Goal: Complete application form: Complete application form

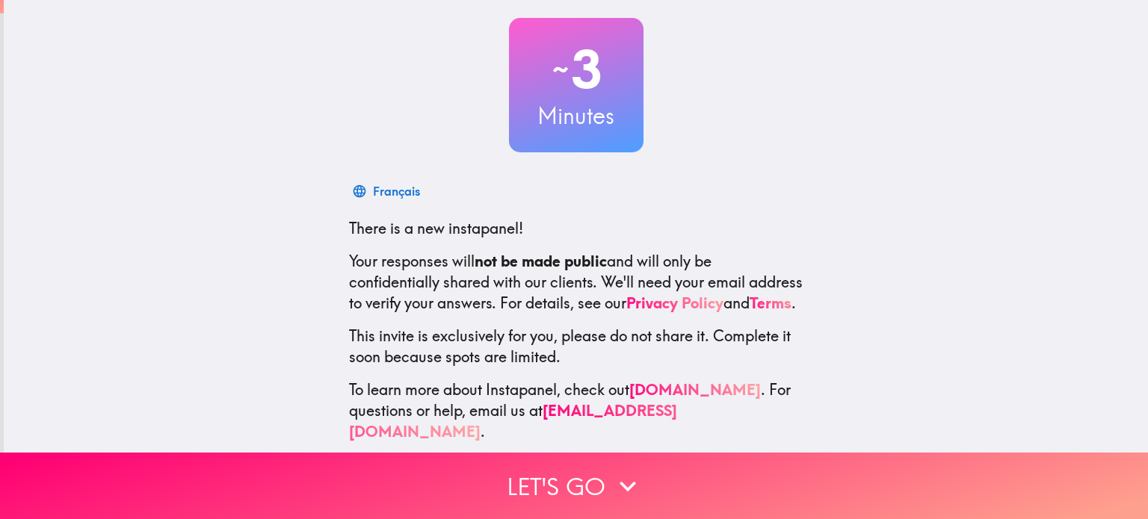
scroll to position [90, 0]
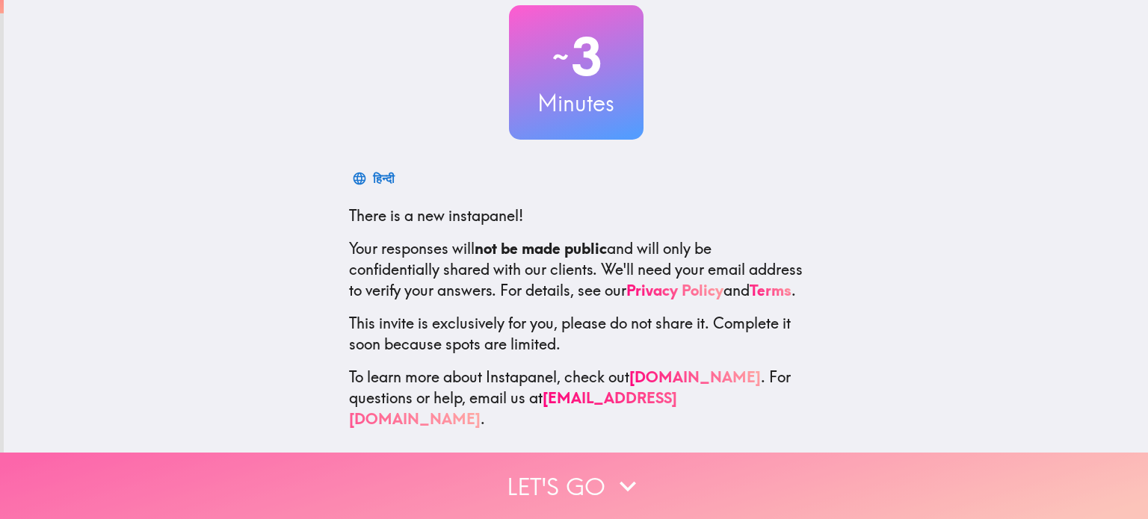
click at [531, 481] on button "Let's go" at bounding box center [574, 486] width 1148 height 67
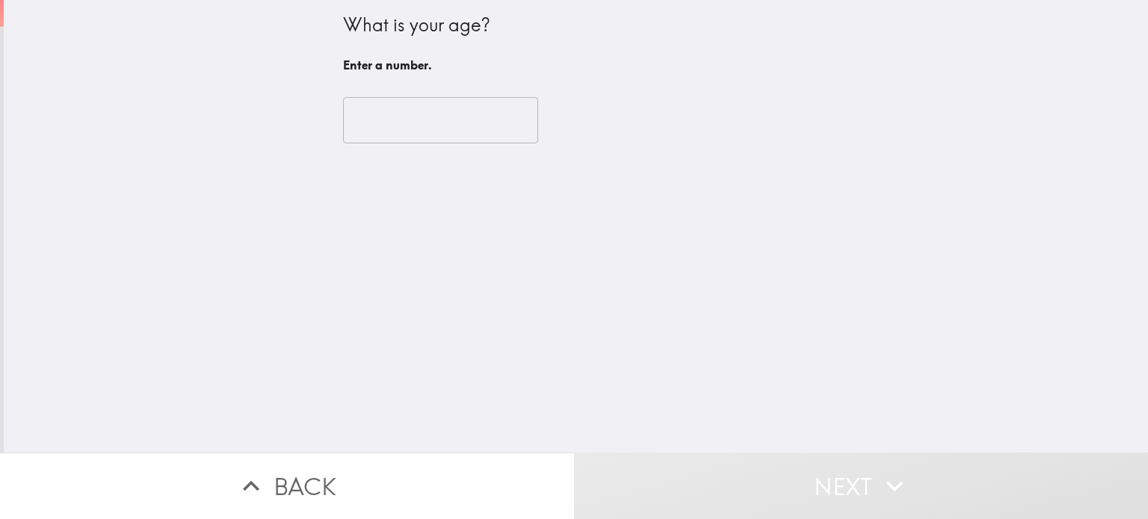
click at [377, 117] on input "number" at bounding box center [440, 120] width 195 height 46
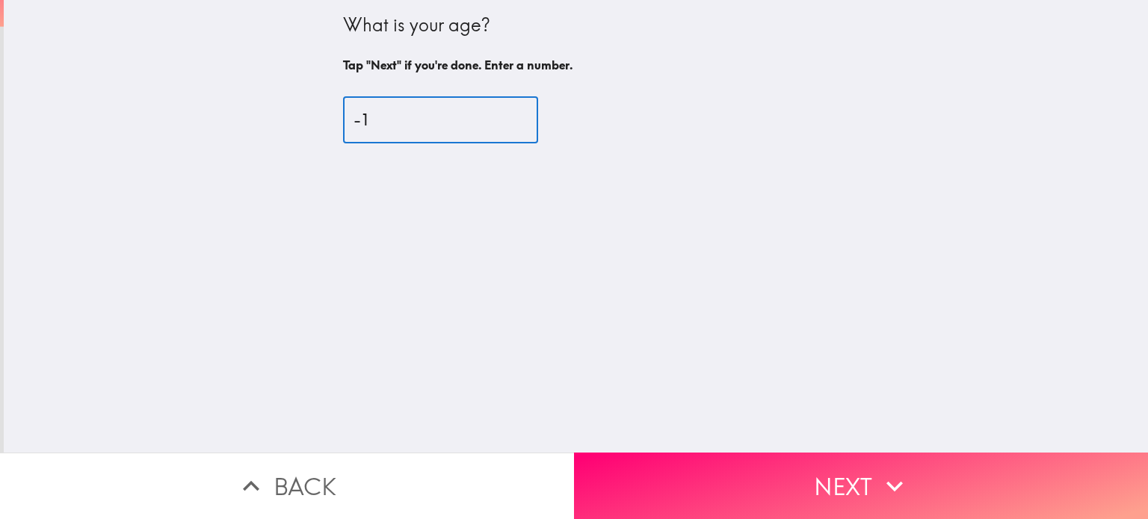
click at [529, 122] on input "-1" at bounding box center [440, 120] width 195 height 46
type input "-2"
click at [526, 126] on input "-2" at bounding box center [440, 120] width 195 height 46
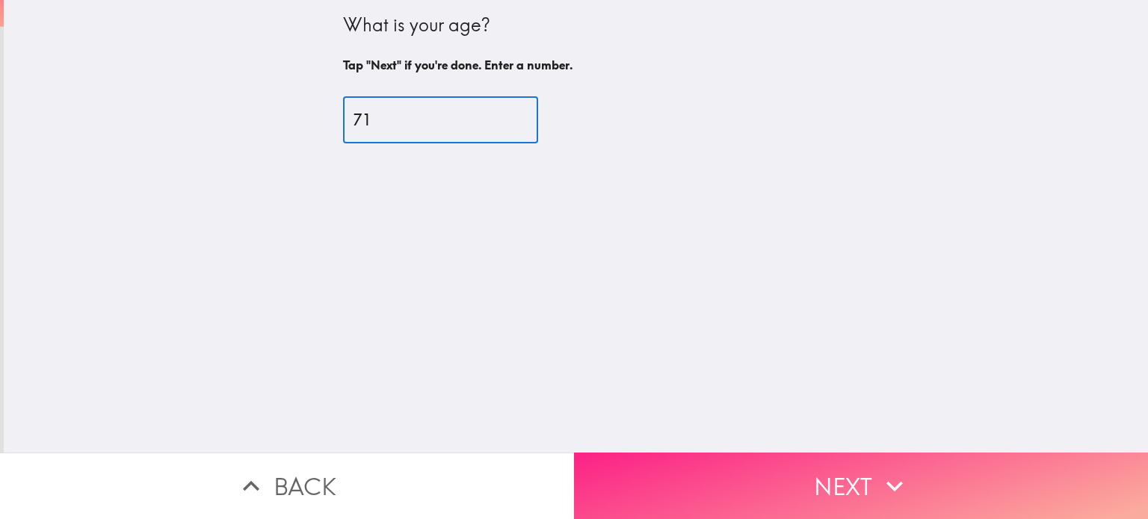
type input "71"
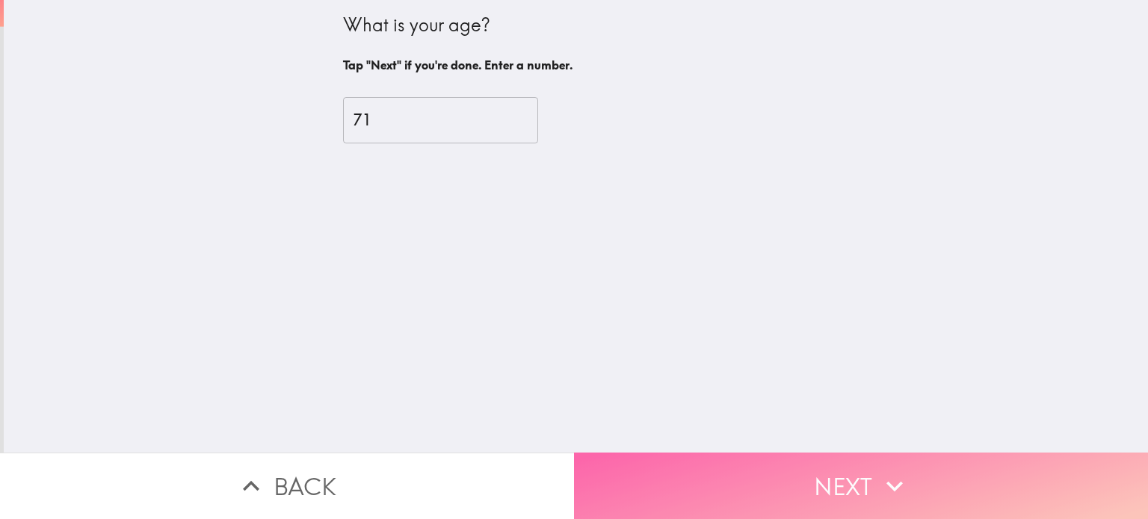
click at [765, 466] on button "Next" at bounding box center [861, 486] width 574 height 67
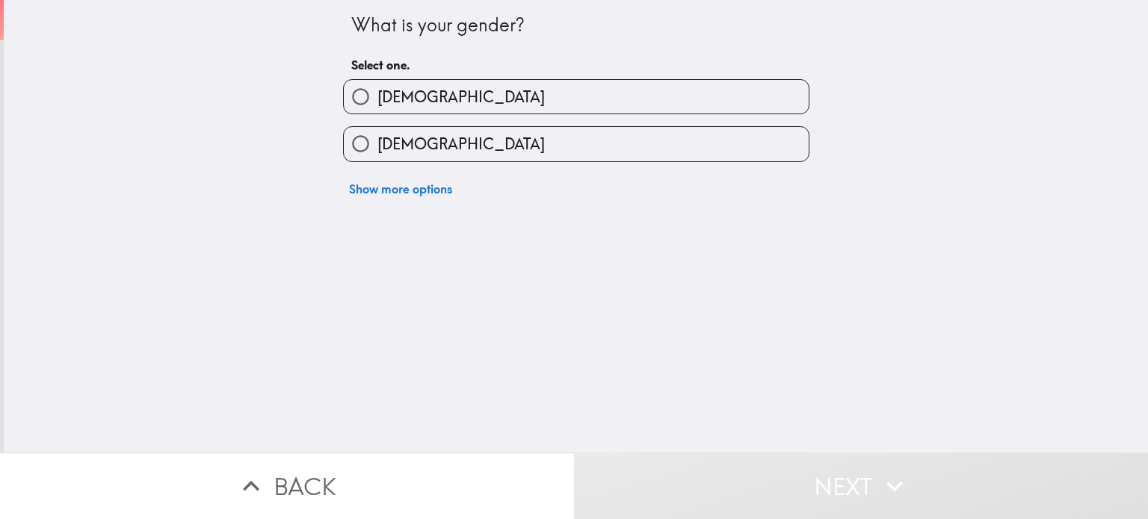
click at [361, 95] on input "[DEMOGRAPHIC_DATA]" at bounding box center [361, 97] width 34 height 34
radio input "true"
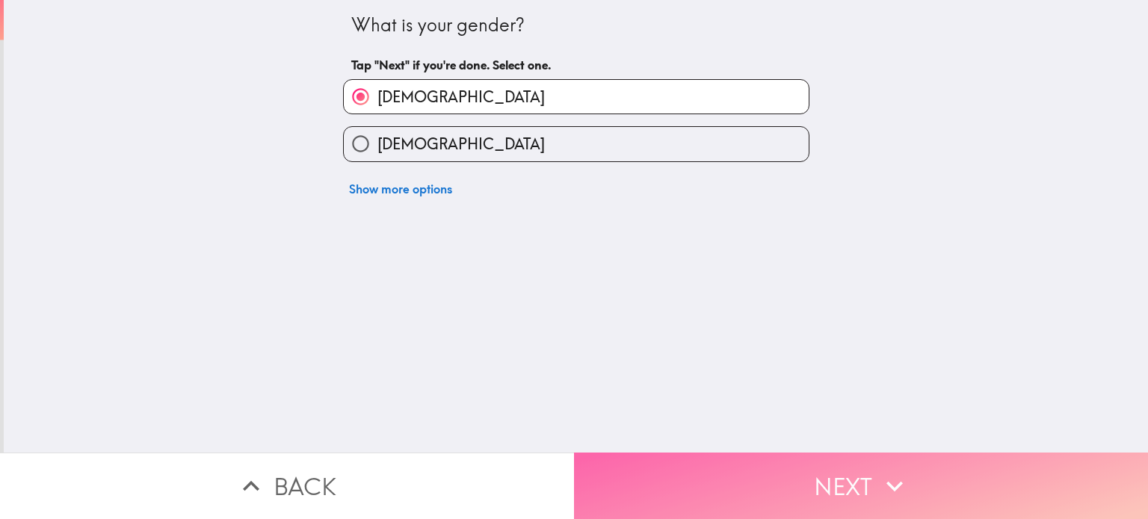
click at [769, 488] on button "Next" at bounding box center [861, 486] width 574 height 67
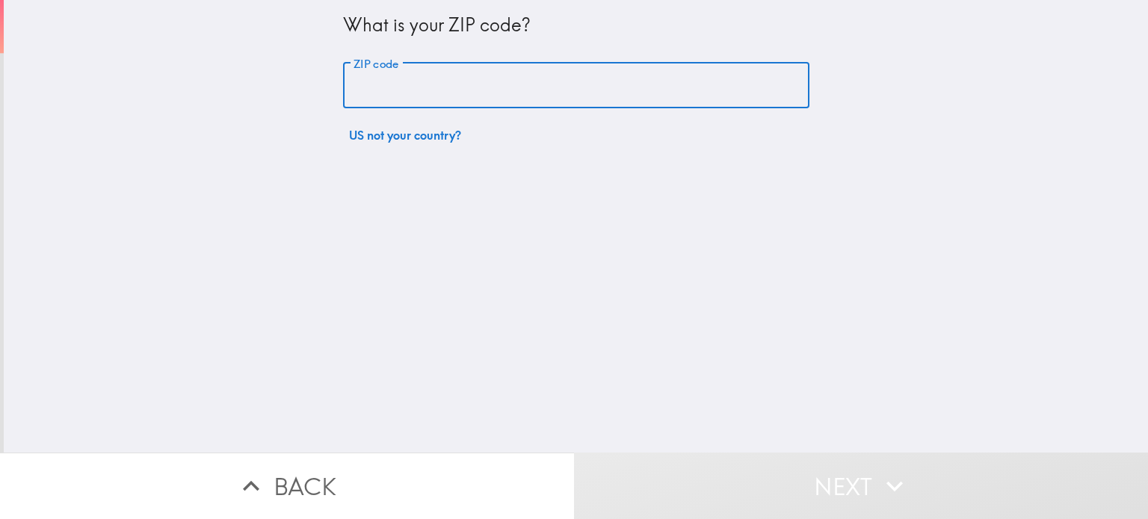
click at [468, 90] on input "ZIP code" at bounding box center [576, 86] width 466 height 46
type input "80015"
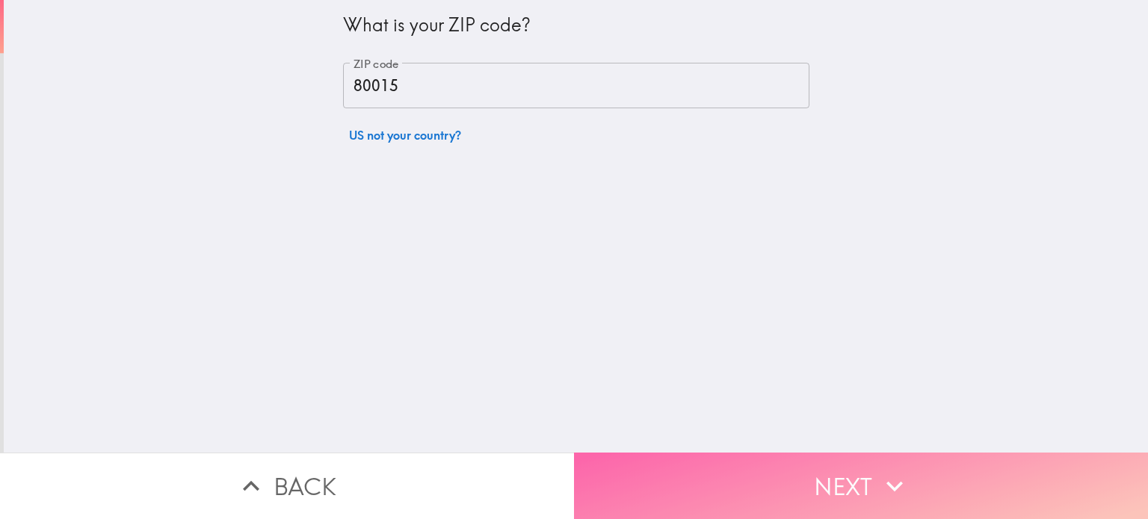
click at [763, 480] on button "Next" at bounding box center [861, 486] width 574 height 67
